Goal: Transaction & Acquisition: Obtain resource

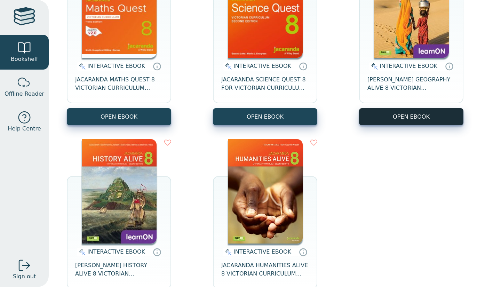
scroll to position [142, 0]
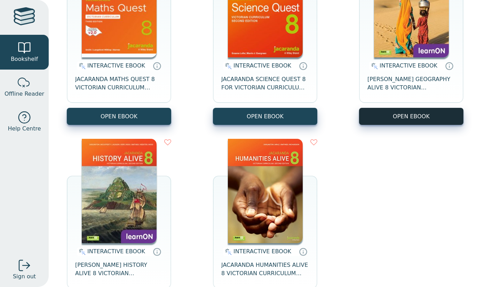
click at [425, 116] on button "OPEN EBOOK" at bounding box center [411, 116] width 104 height 17
